Goal: Find specific page/section: Find specific page/section

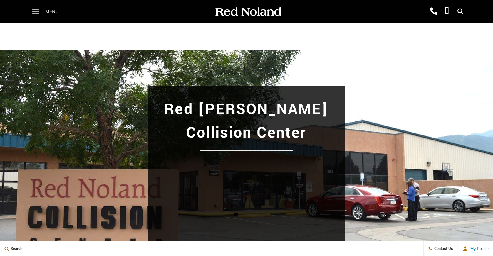
click at [37, 15] on span at bounding box center [35, 11] width 7 height 23
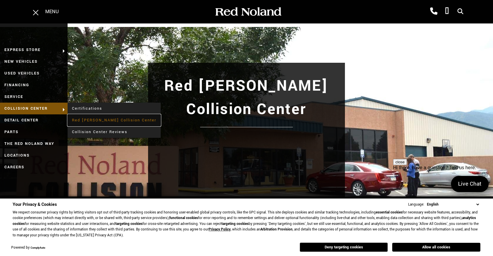
click at [108, 123] on link "Red [PERSON_NAME] Collision Center" at bounding box center [114, 121] width 93 height 12
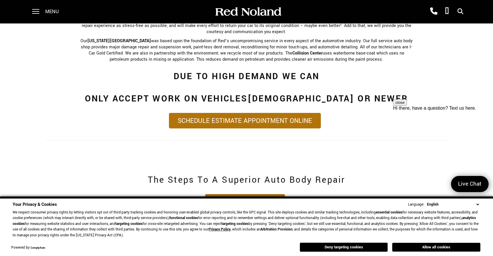
click at [477, 208] on div "Your Privacy & Cookies Language: English Spanish / Español English / United Kin…" at bounding box center [246, 220] width 467 height 37
click at [478, 206] on select "English Spanish / Español English / United Kingdom Korean / 한국어 Vietnamese / Ti…" at bounding box center [452, 205] width 55 height 6
click at [361, 250] on button "Deny targeting cookies" at bounding box center [343, 247] width 88 height 9
